Goal: Task Accomplishment & Management: Use online tool/utility

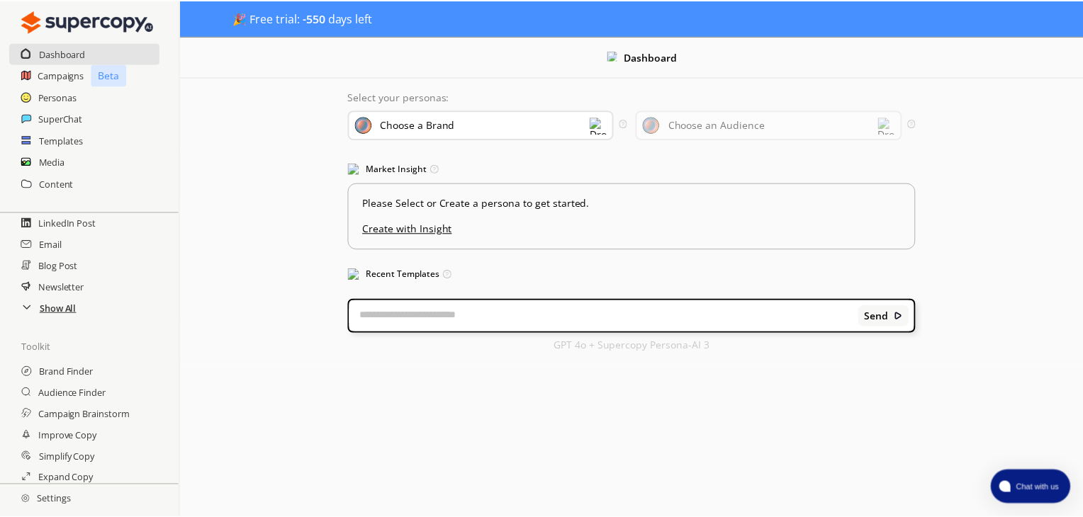
scroll to position [213, 0]
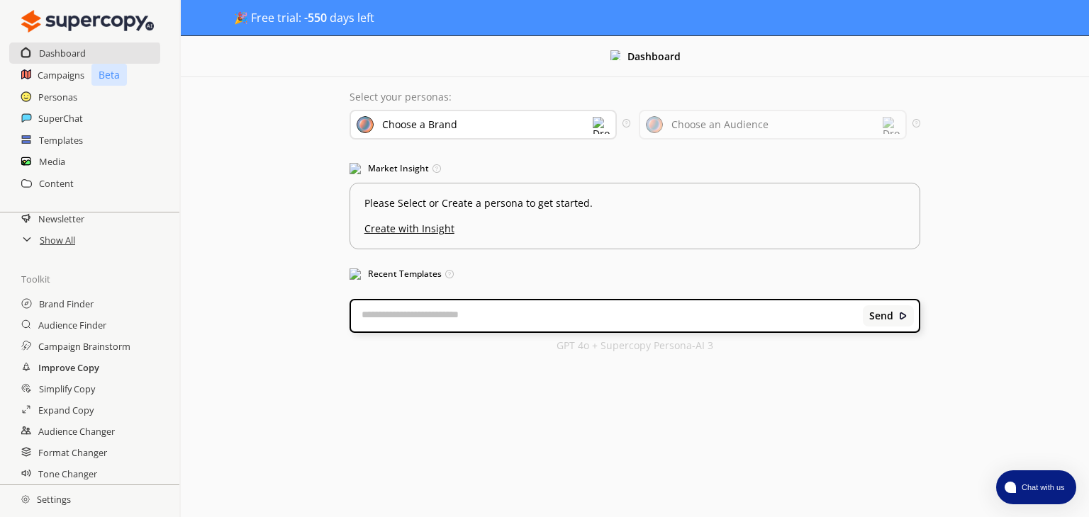
click at [94, 369] on h2 "Improve Copy" at bounding box center [68, 367] width 61 height 21
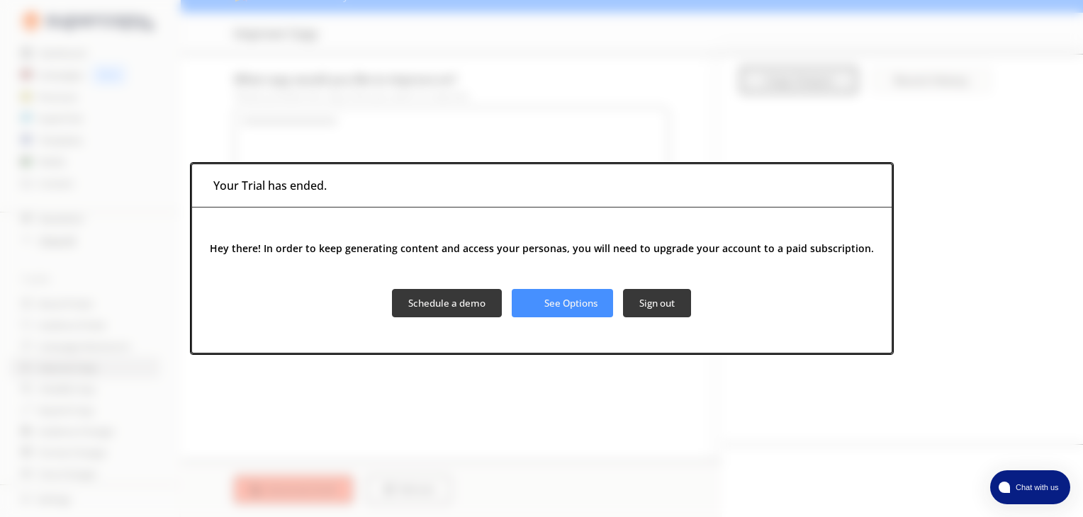
scroll to position [35, 0]
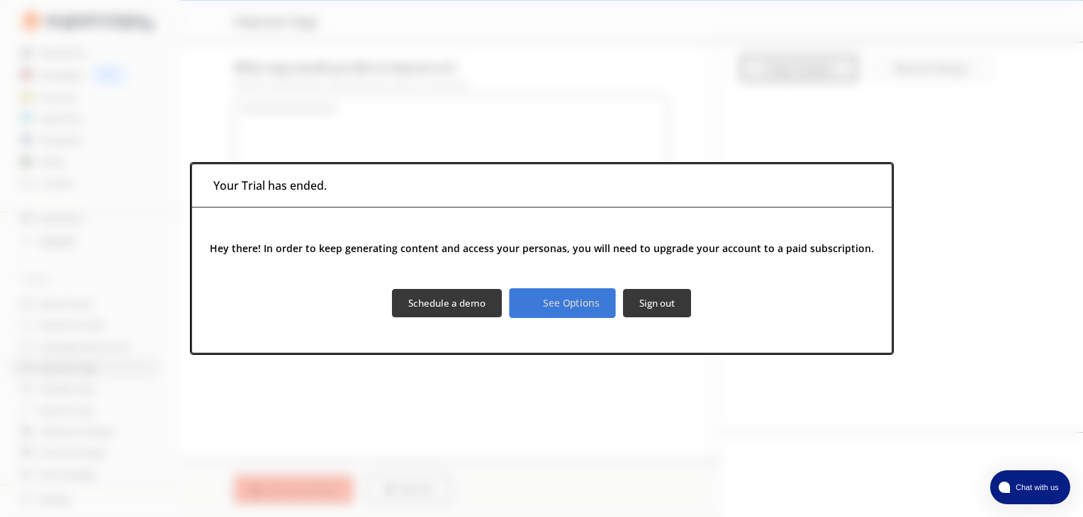
click at [577, 313] on button "See Options" at bounding box center [563, 303] width 106 height 30
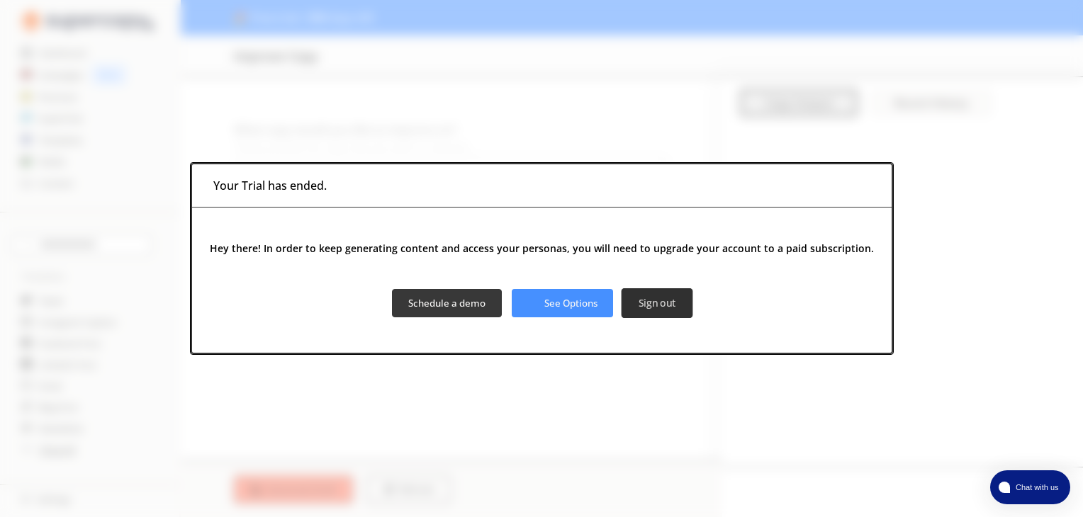
click at [666, 314] on button "Sign out" at bounding box center [657, 303] width 72 height 30
